Goal: Navigation & Orientation: Find specific page/section

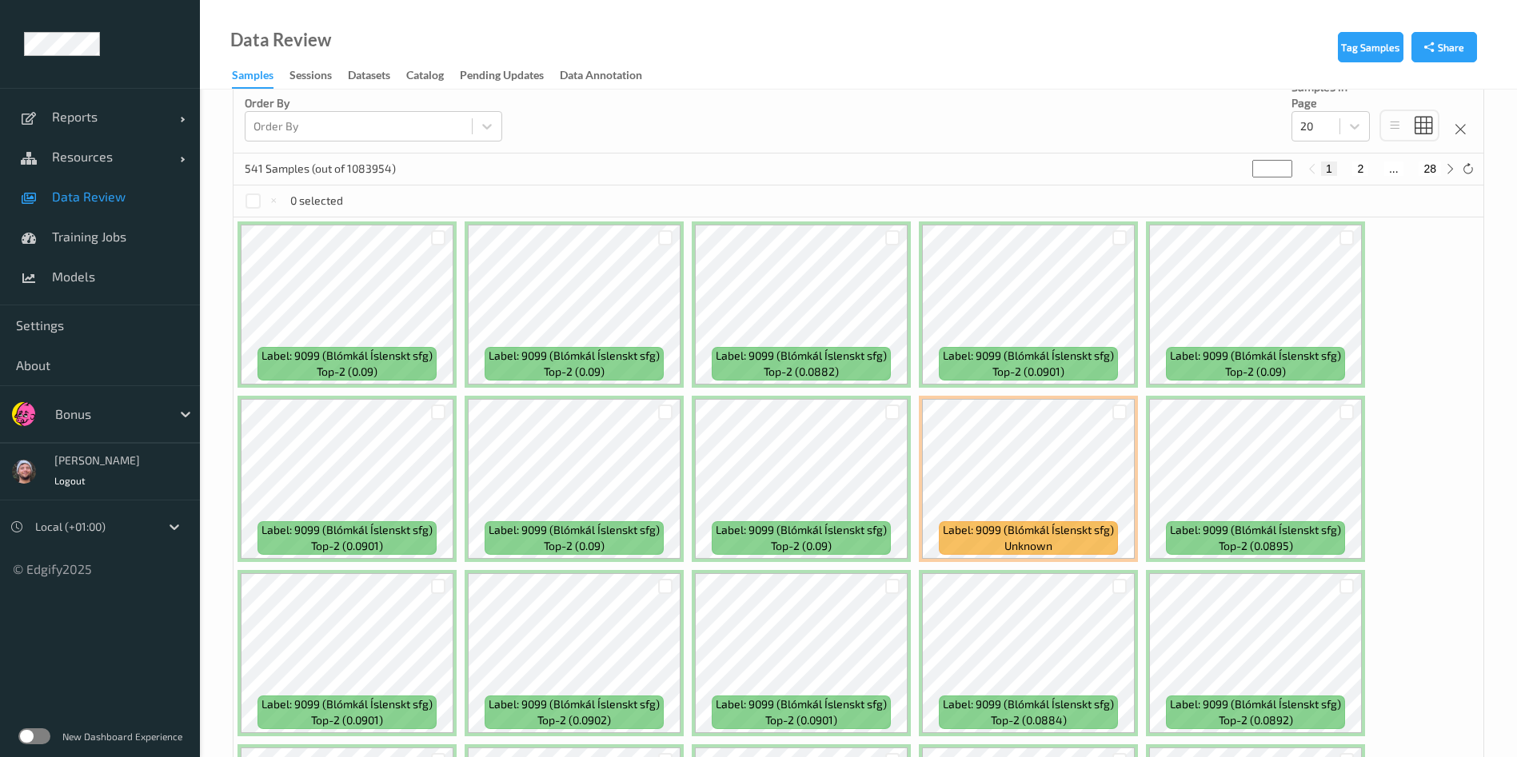
scroll to position [261, 0]
click at [27, 738] on label at bounding box center [34, 736] width 32 height 16
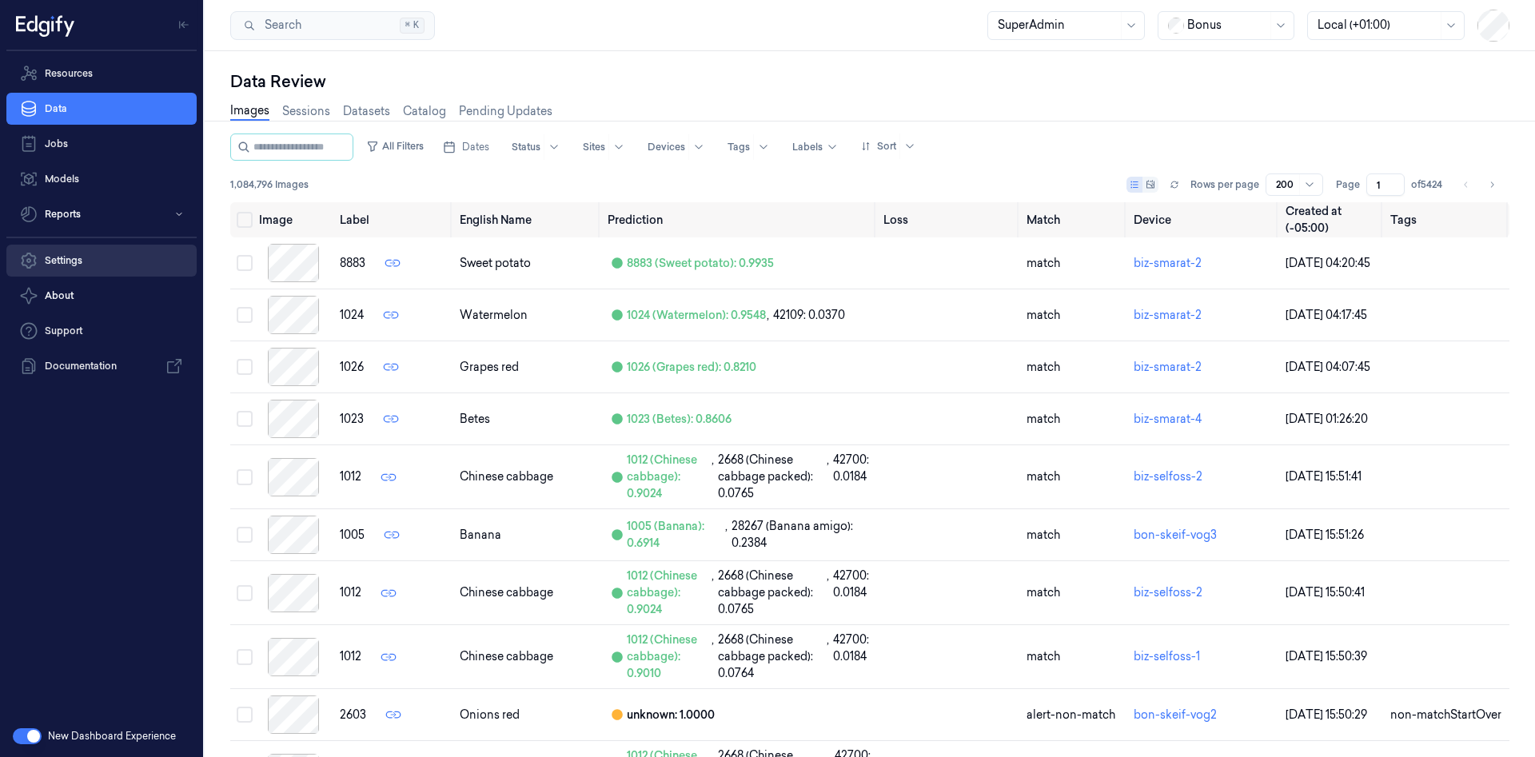
click at [122, 267] on link "Settings" at bounding box center [101, 261] width 190 height 32
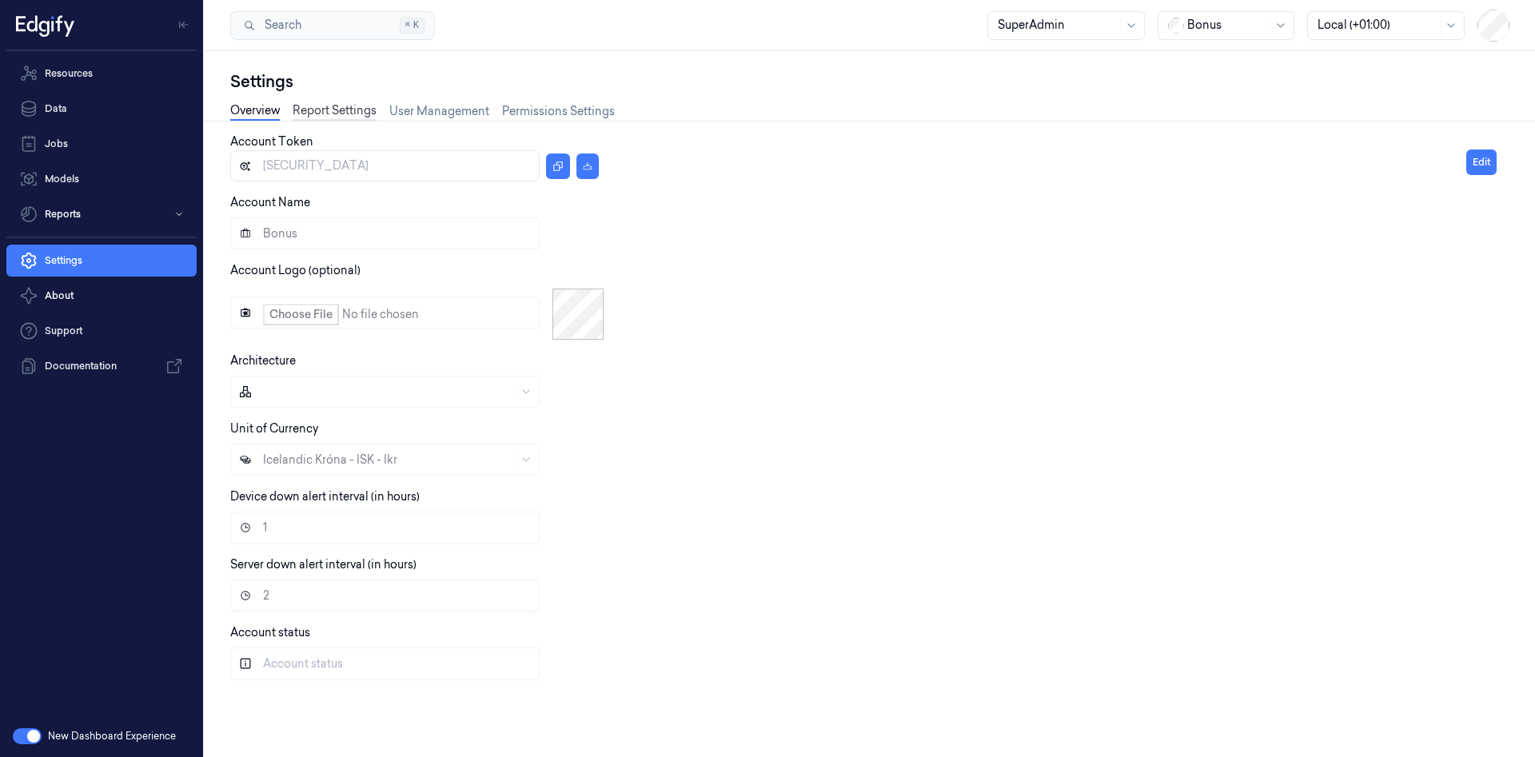
click at [323, 118] on link "Report Settings" at bounding box center [335, 111] width 84 height 18
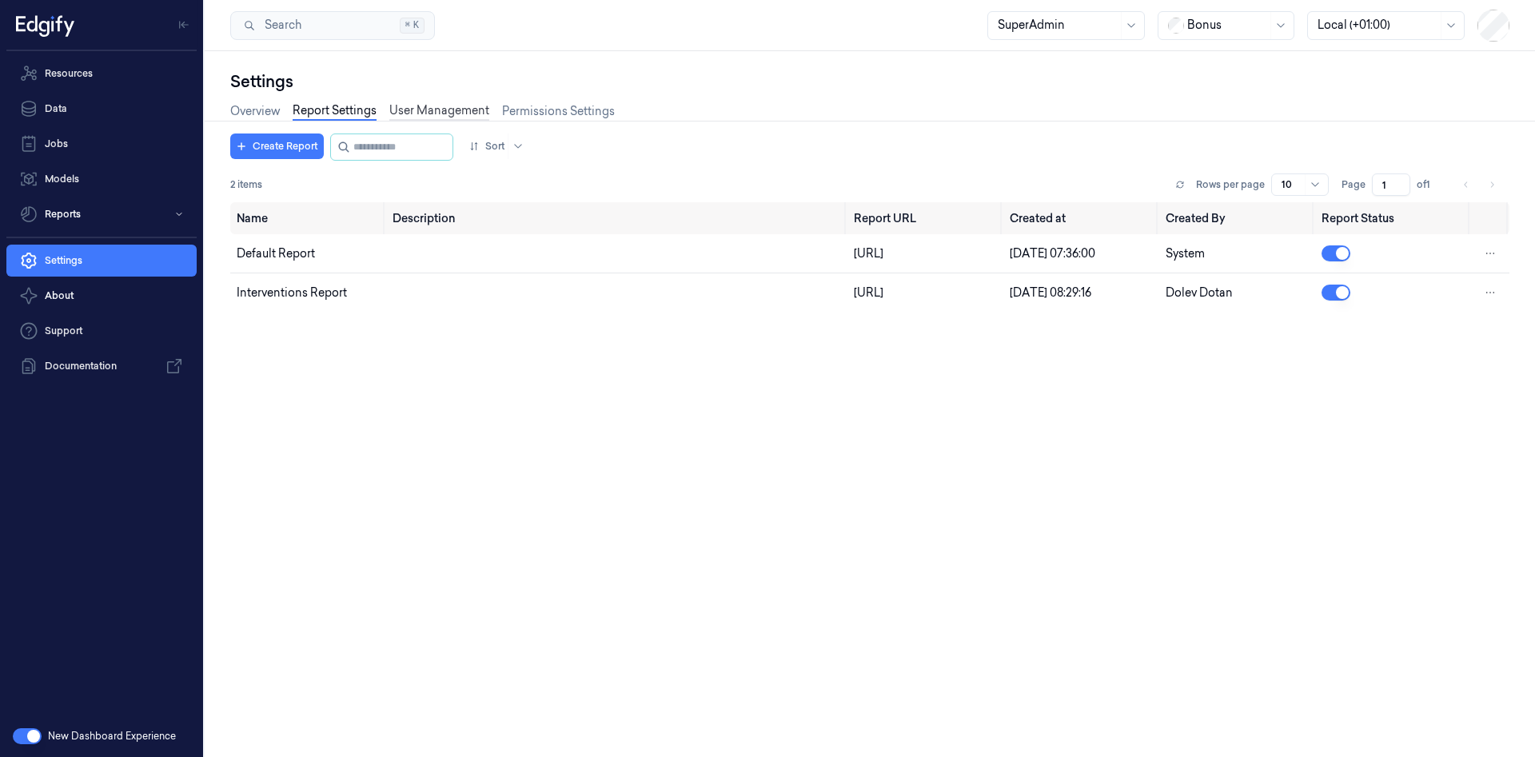
click at [431, 116] on link "User Management" at bounding box center [439, 111] width 100 height 18
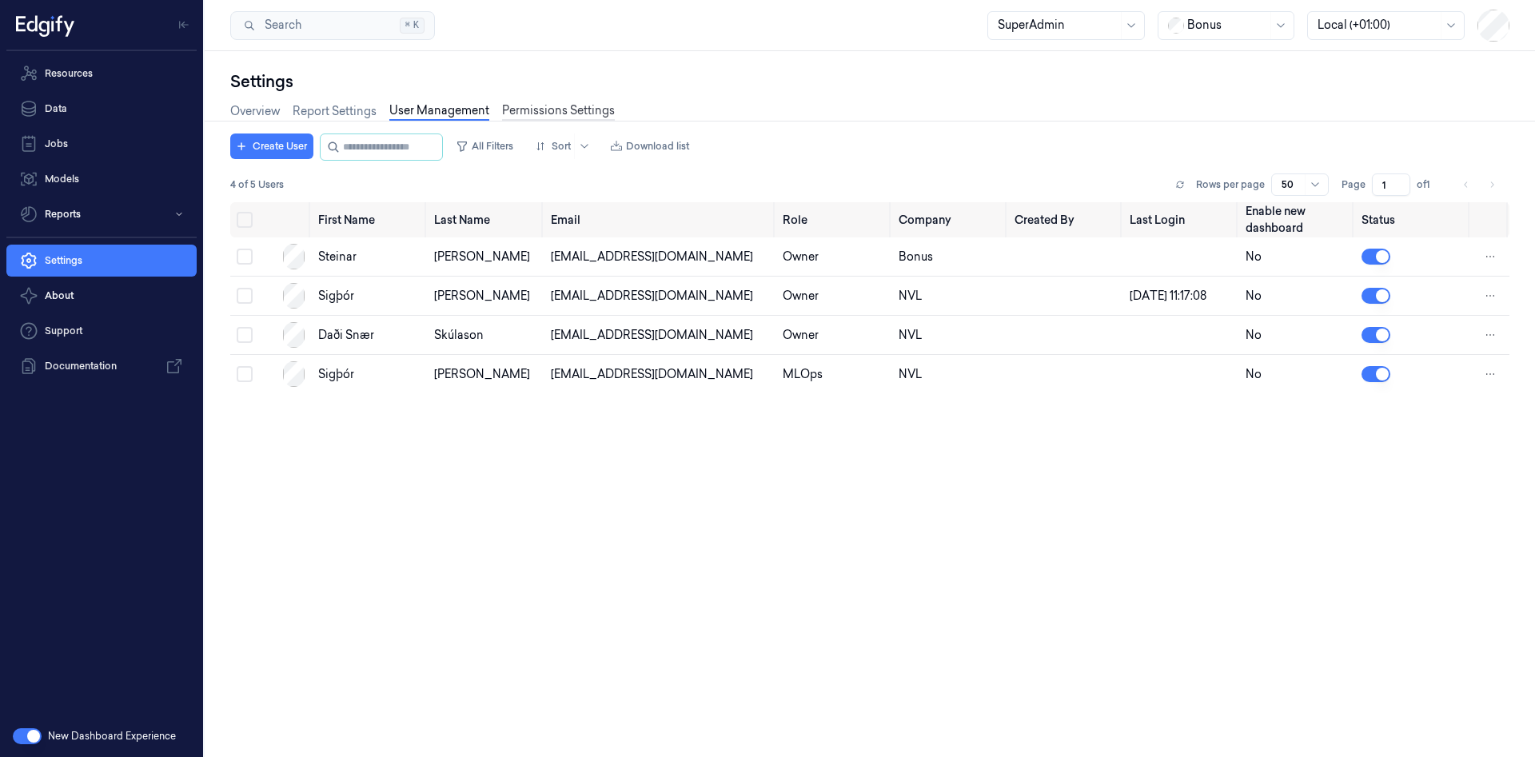
click at [531, 106] on link "Permissions Settings" at bounding box center [558, 111] width 113 height 18
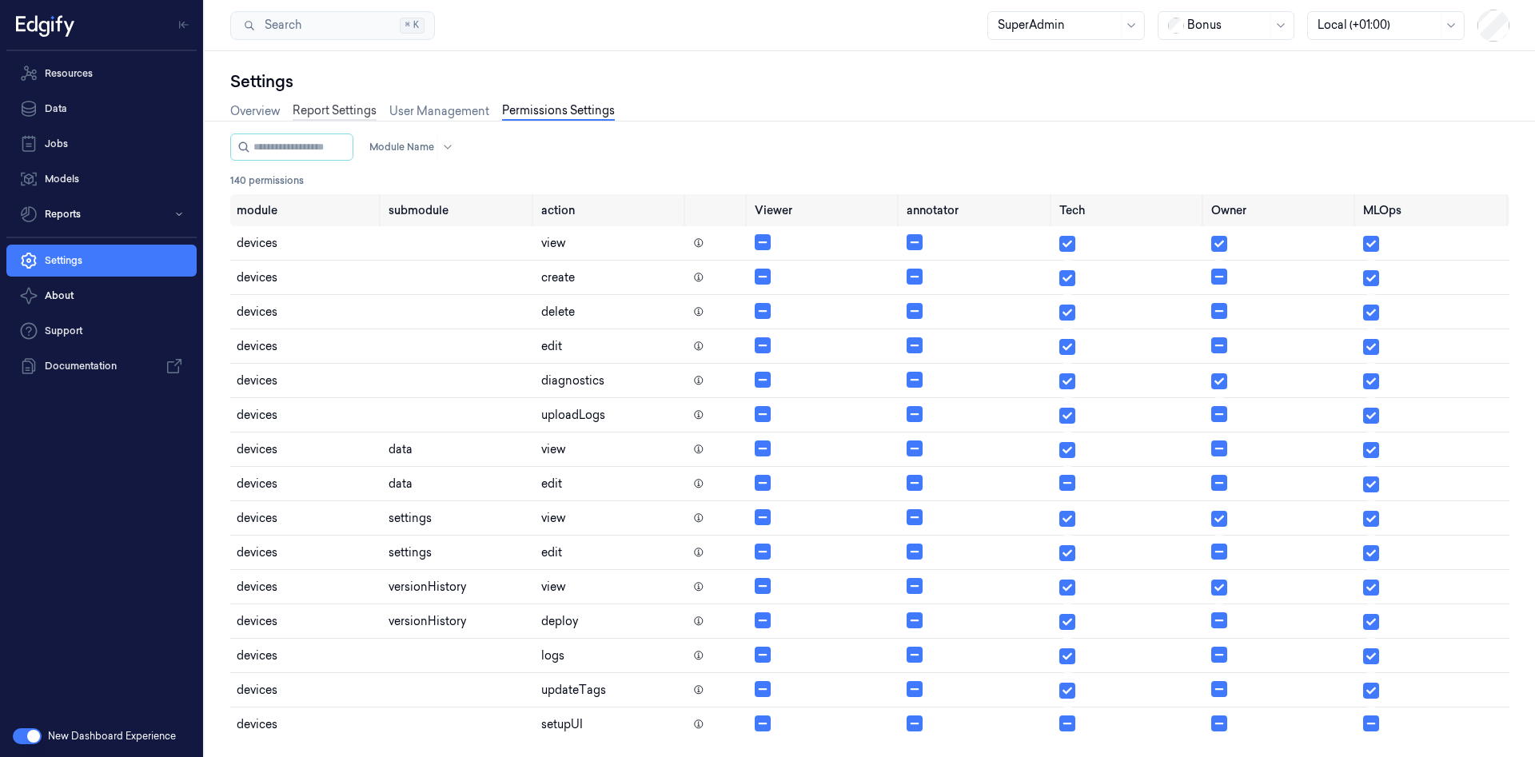
click at [308, 116] on link "Report Settings" at bounding box center [335, 111] width 84 height 18
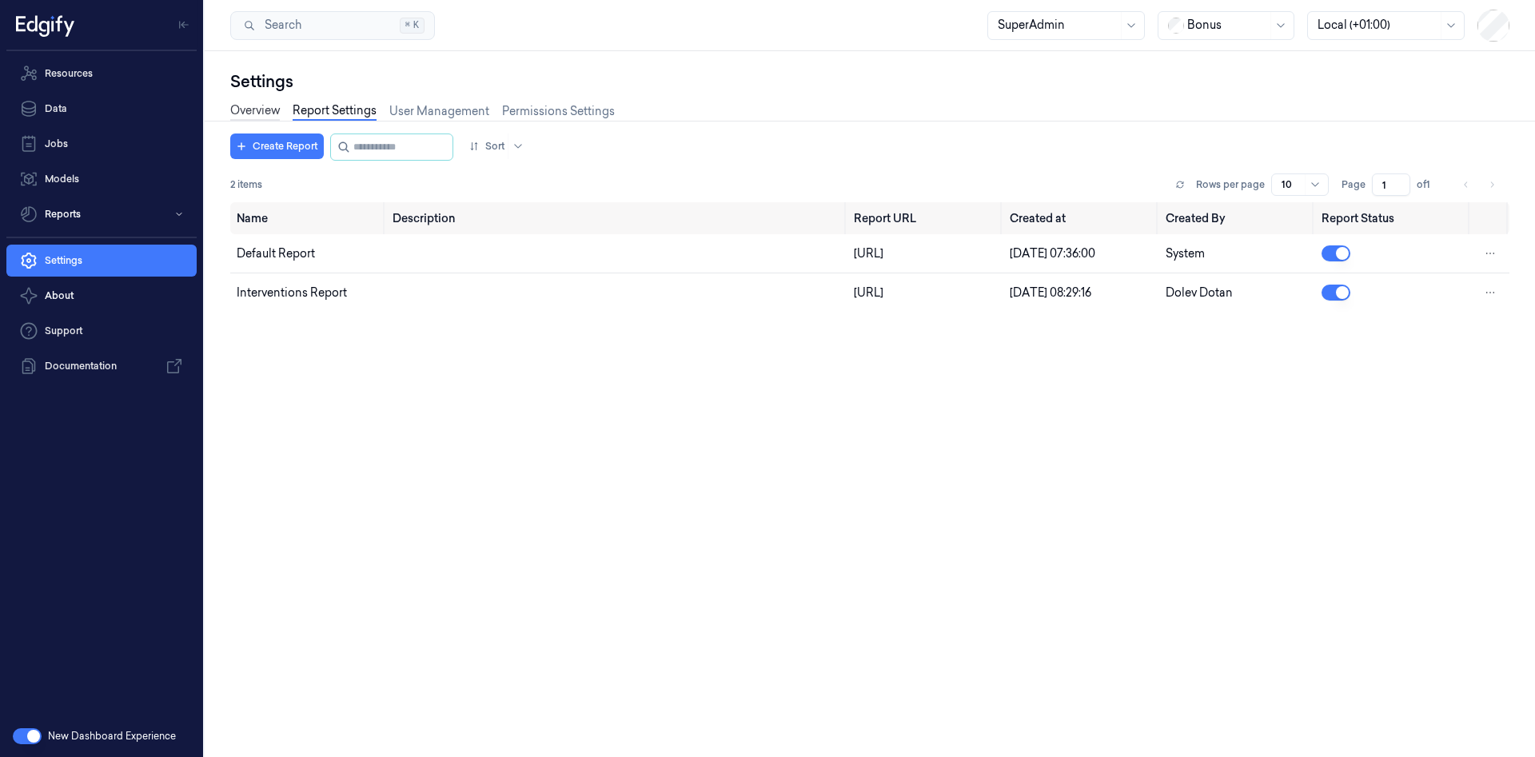
click at [250, 111] on link "Overview" at bounding box center [255, 111] width 50 height 18
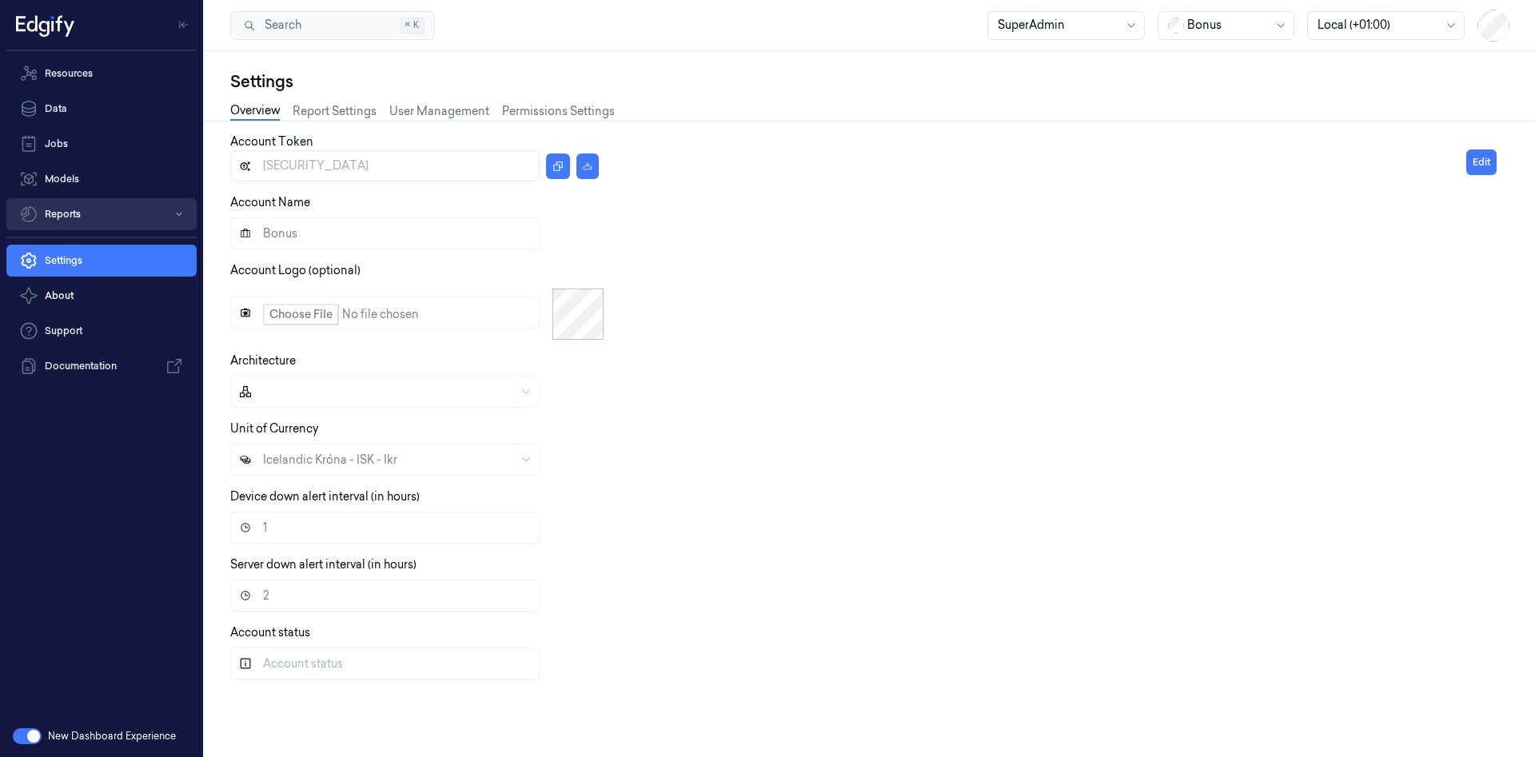
click at [154, 225] on button "Reports" at bounding box center [101, 214] width 190 height 32
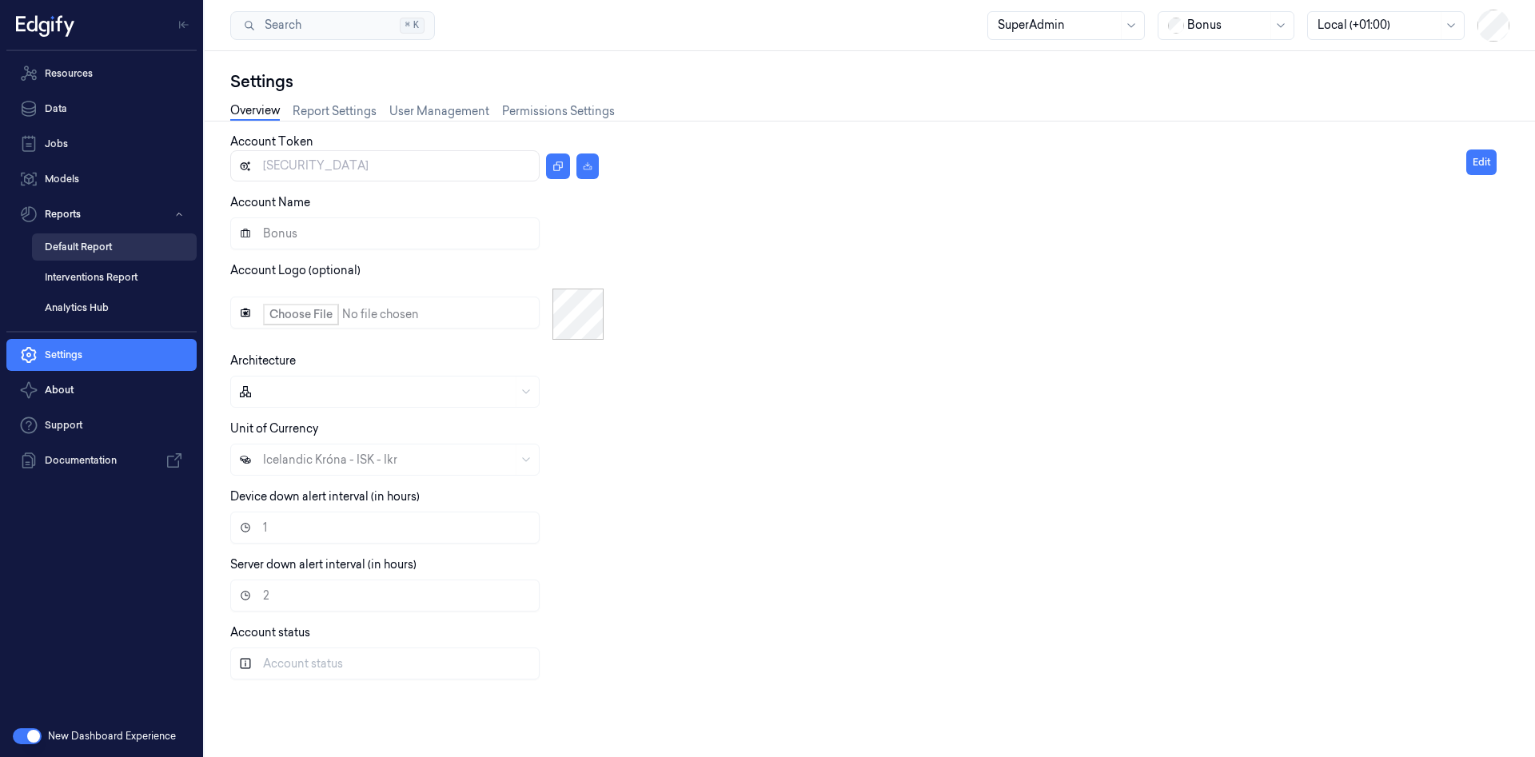
click at [143, 241] on link "Default Report" at bounding box center [114, 246] width 165 height 27
